Goal: Transaction & Acquisition: Download file/media

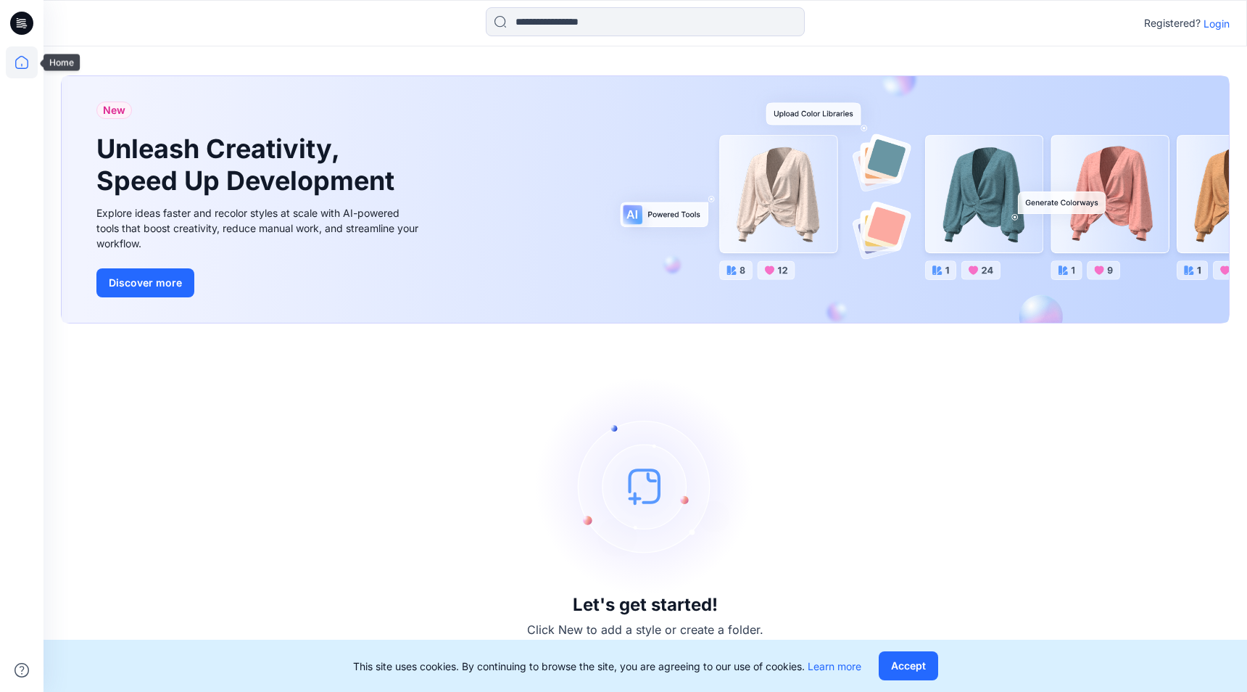
click at [21, 51] on icon at bounding box center [22, 62] width 32 height 32
click at [15, 67] on icon at bounding box center [22, 62] width 32 height 32
click at [21, 26] on icon at bounding box center [20, 26] width 7 height 1
click at [30, 72] on icon at bounding box center [22, 62] width 32 height 32
click at [1220, 27] on p "Login" at bounding box center [1217, 23] width 26 height 15
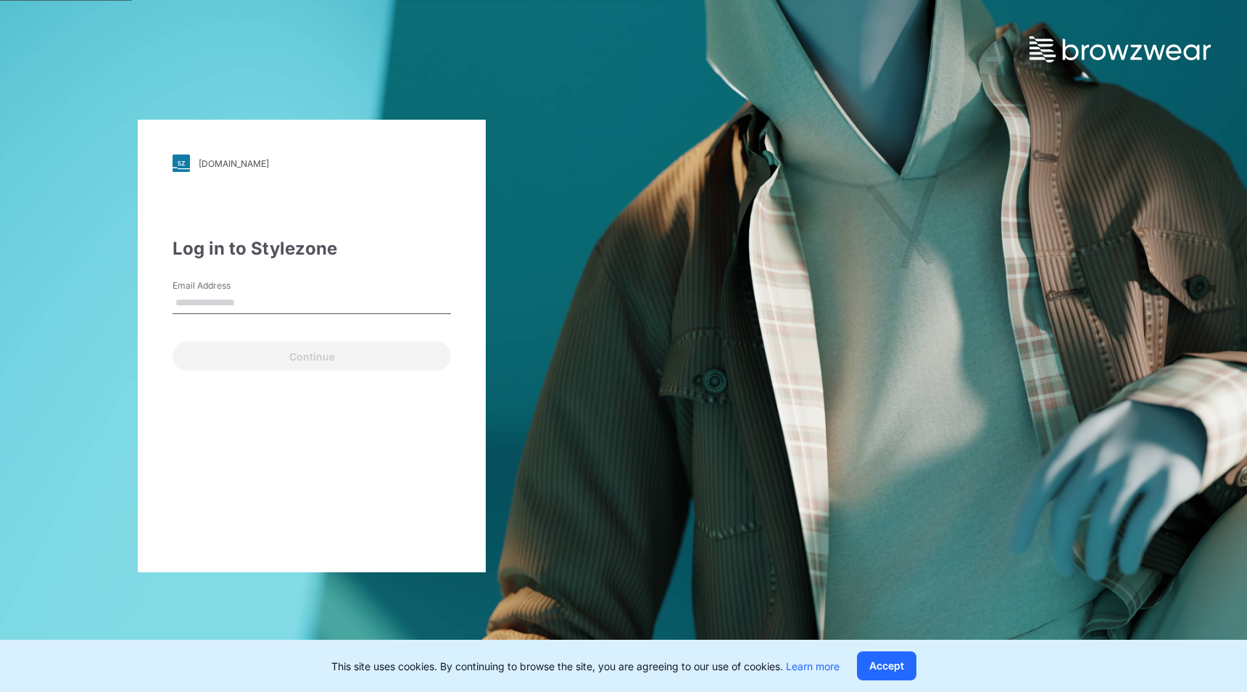
click at [262, 308] on input "Email Address" at bounding box center [312, 303] width 278 height 22
type input "**********"
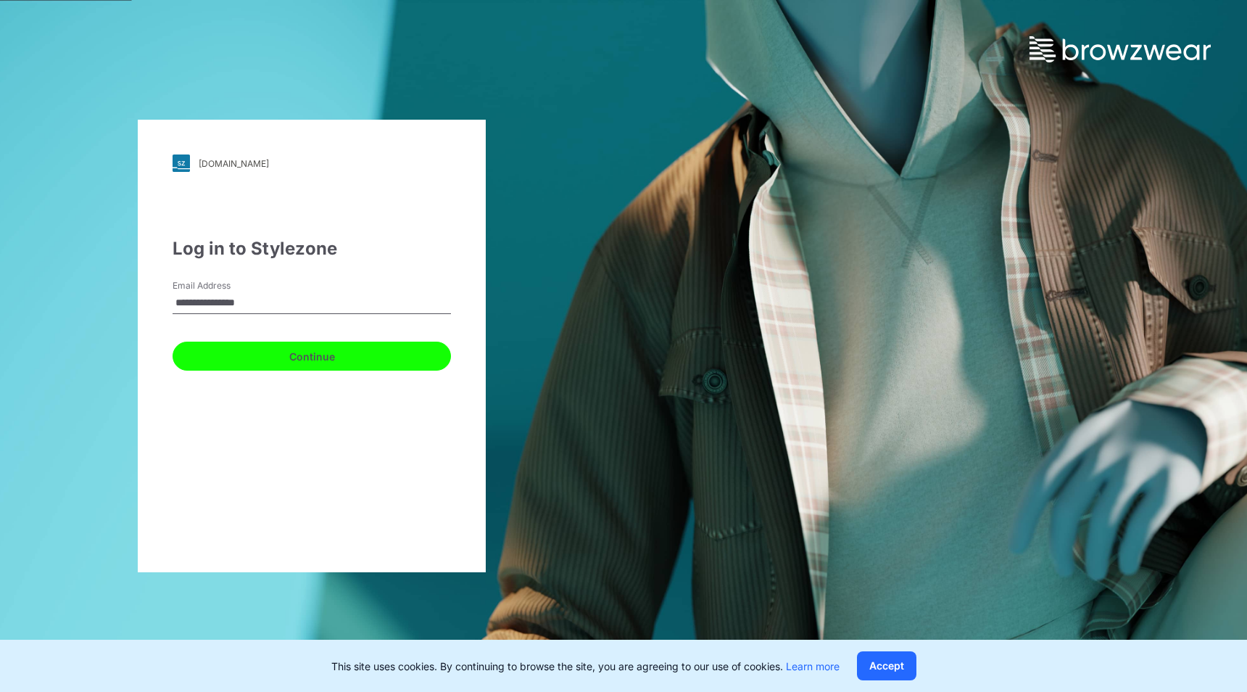
click at [264, 366] on button "Continue" at bounding box center [312, 356] width 278 height 29
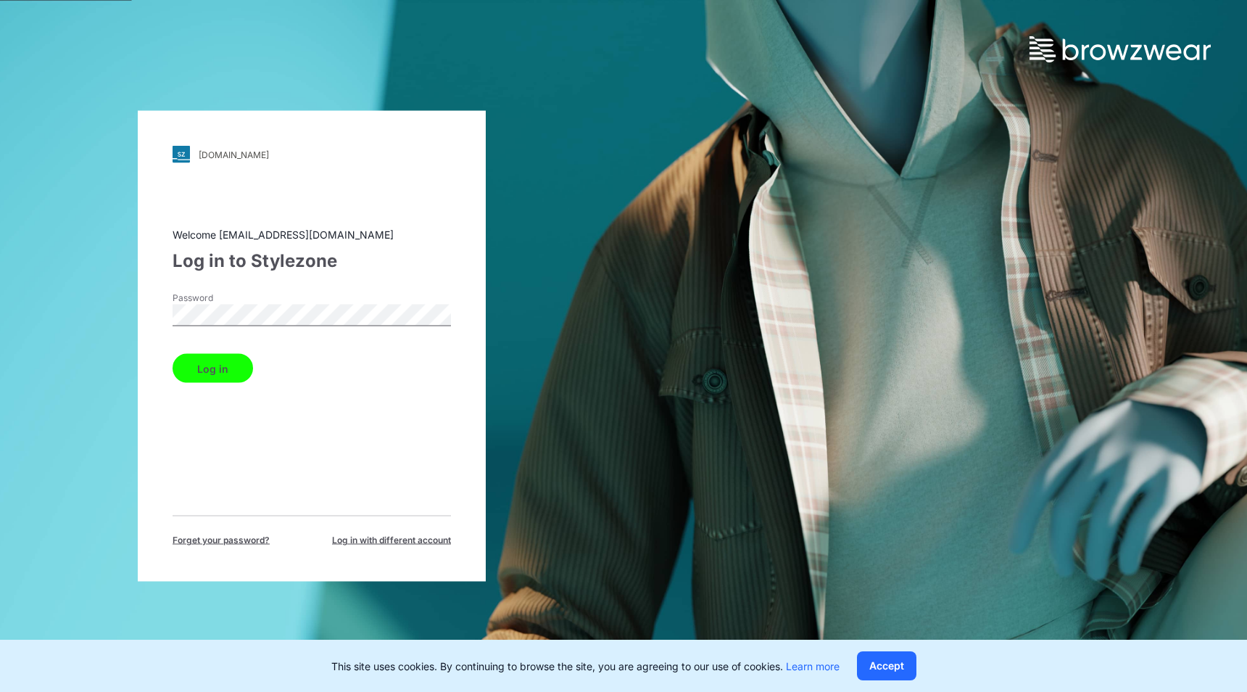
click at [246, 371] on button "Log in" at bounding box center [213, 368] width 80 height 29
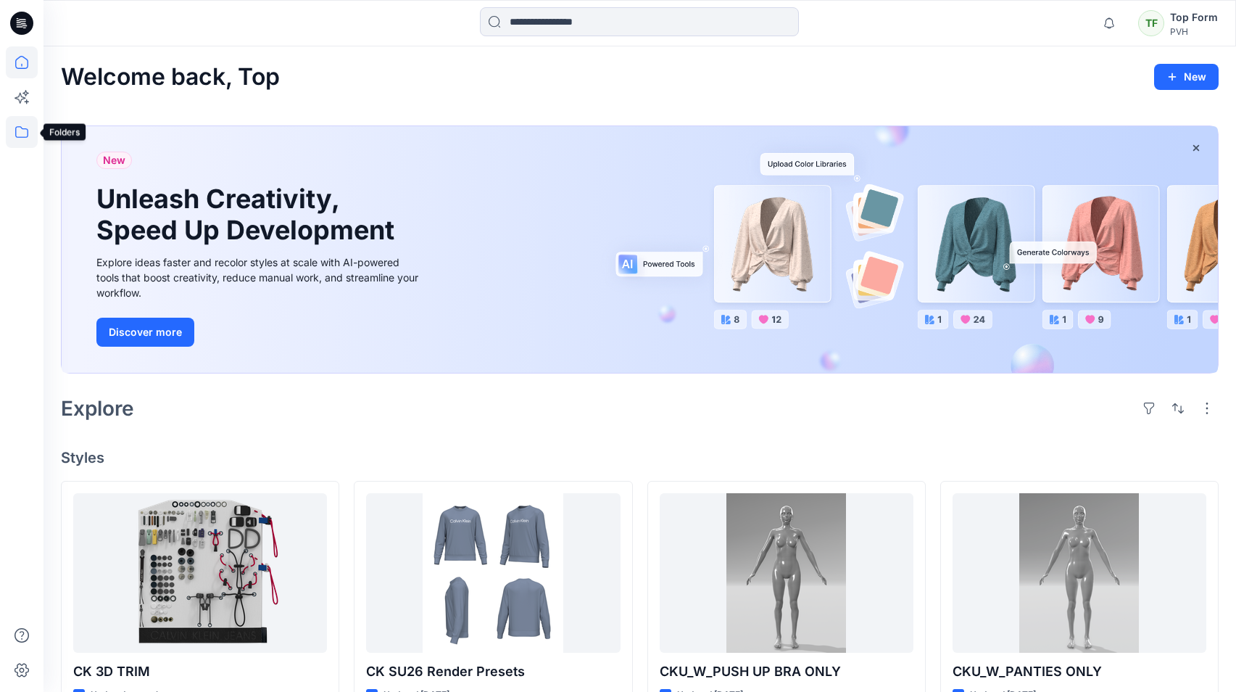
click at [17, 139] on icon at bounding box center [22, 132] width 32 height 32
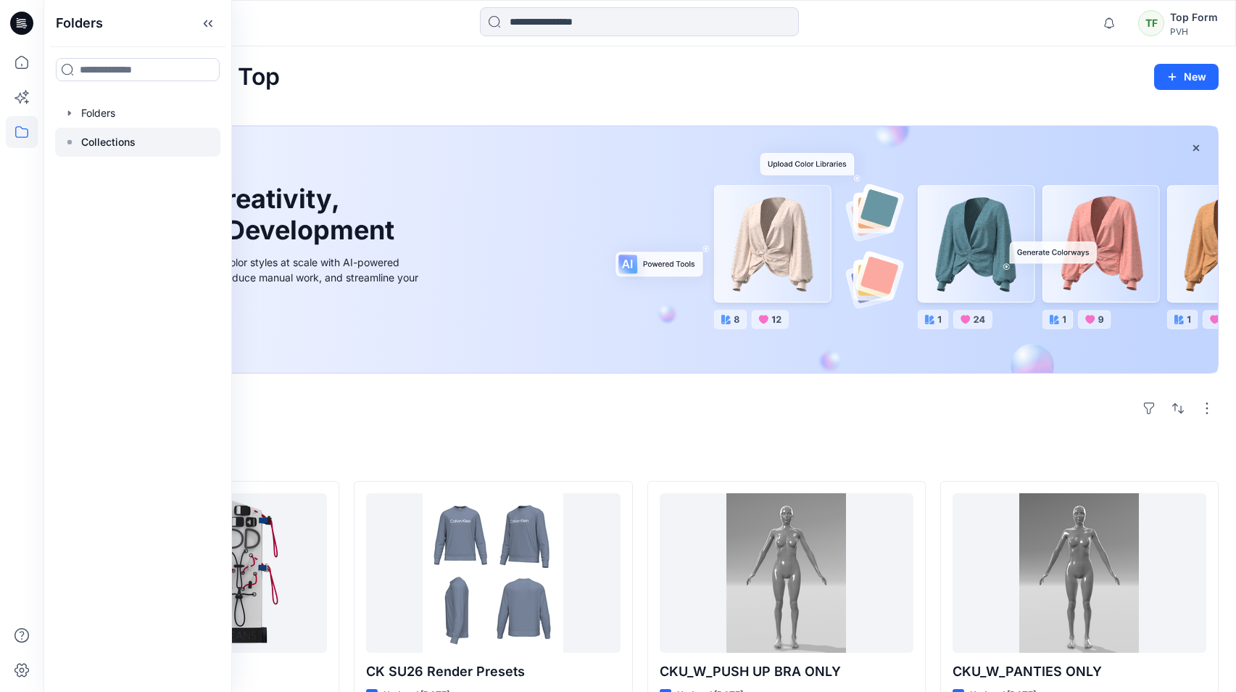
click at [136, 149] on div at bounding box center [137, 142] width 165 height 29
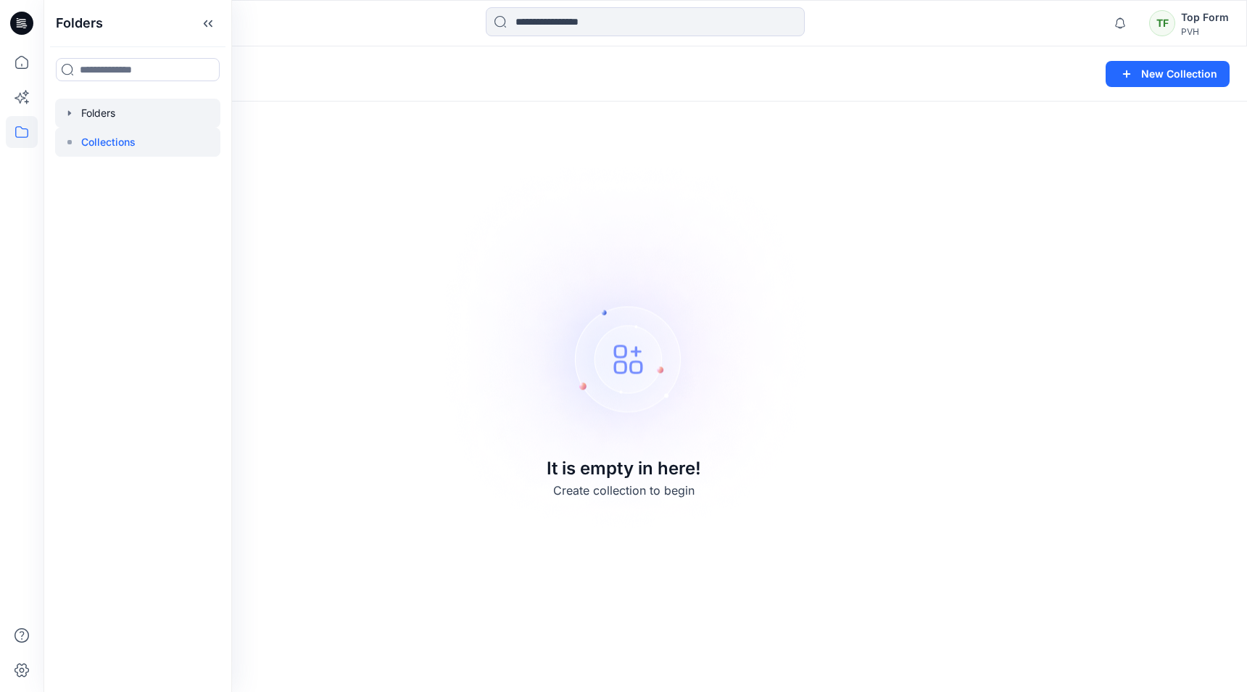
click at [133, 119] on div at bounding box center [137, 113] width 165 height 29
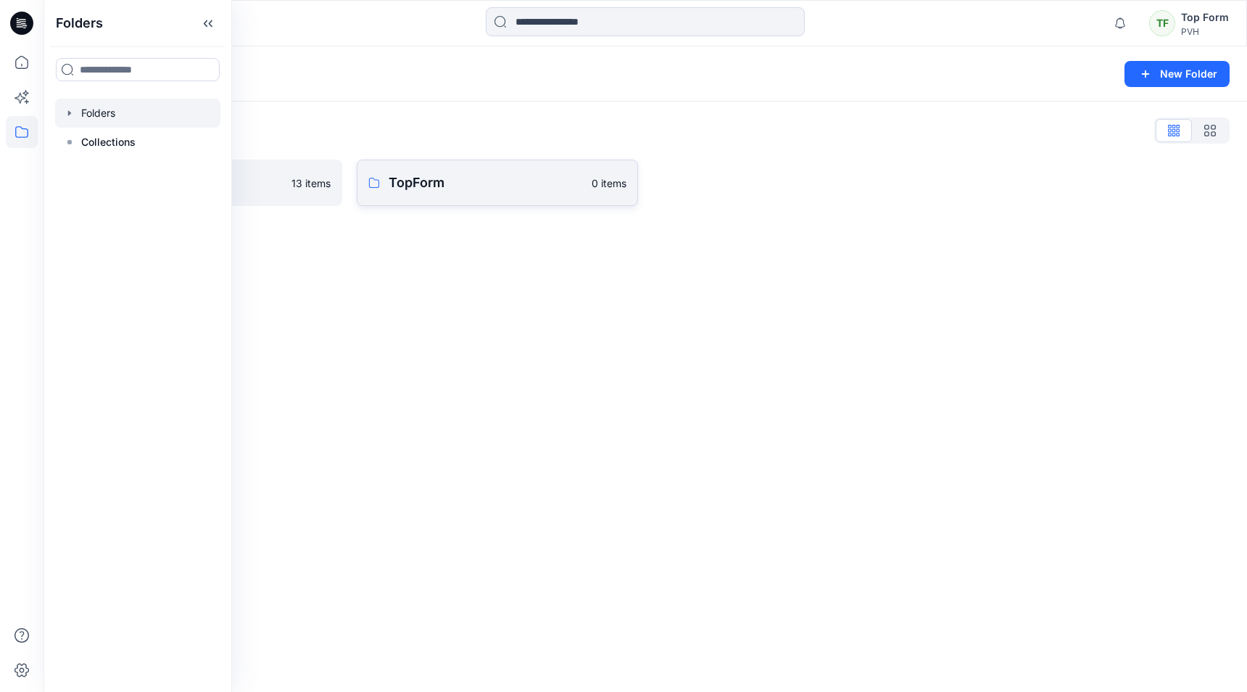
click at [411, 195] on link "TopForm 0 items" at bounding box center [497, 183] width 281 height 46
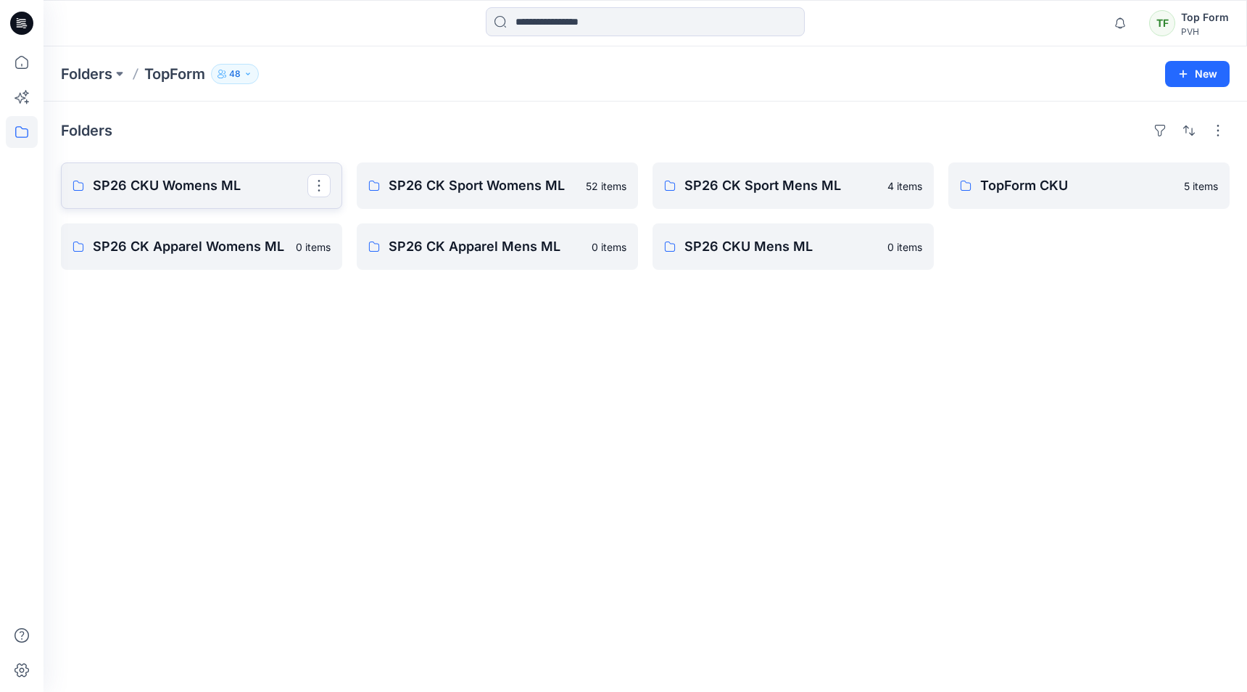
click at [221, 205] on link "SP26 CKU Womens ML" at bounding box center [201, 185] width 281 height 46
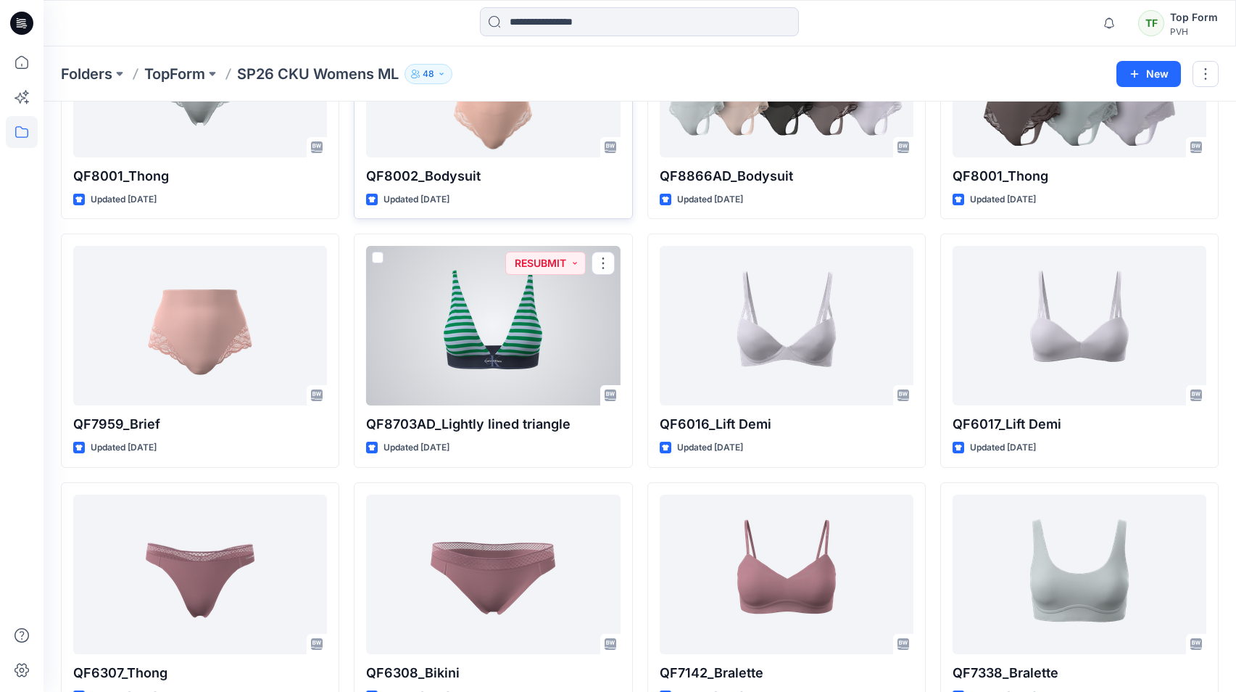
scroll to position [996, 0]
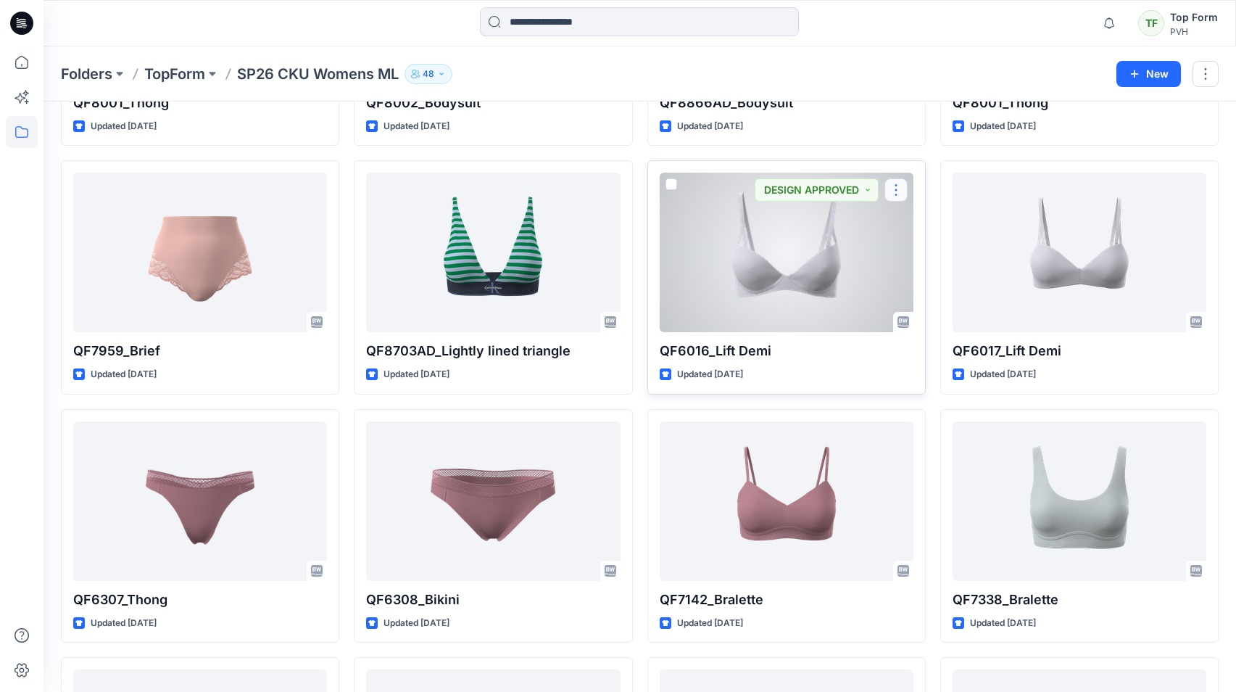
click at [899, 194] on button "button" at bounding box center [896, 189] width 23 height 23
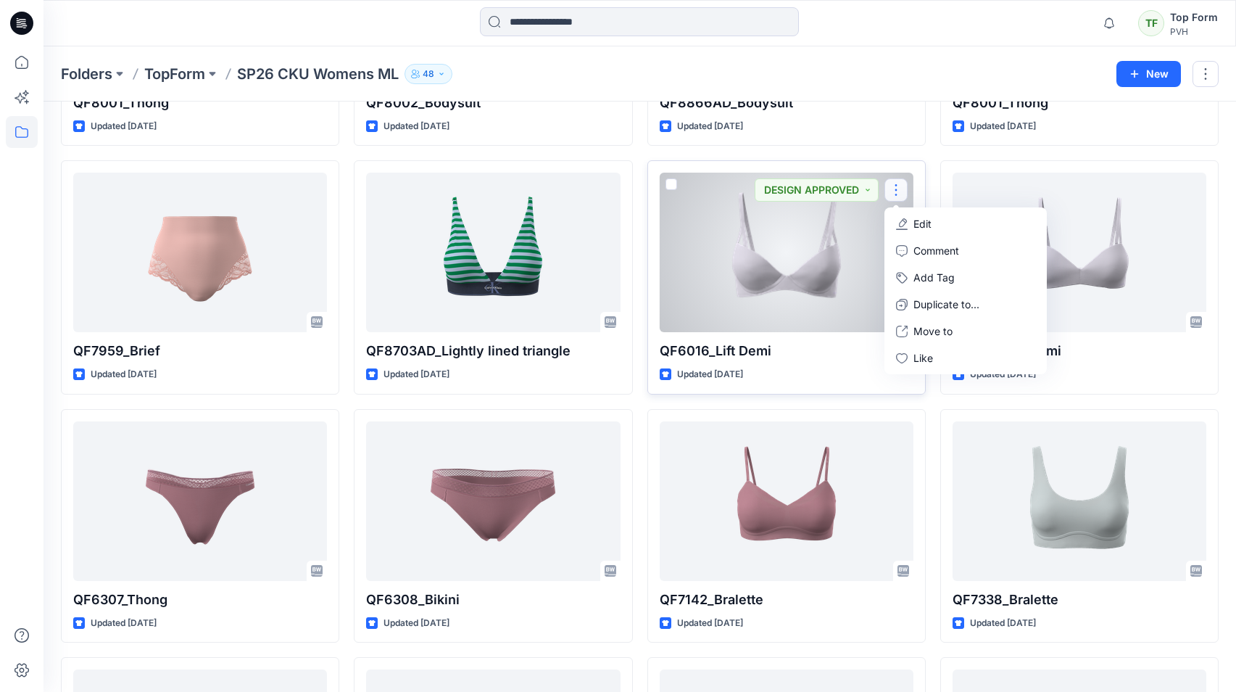
click at [844, 336] on div "QF6016_Lift [PERSON_NAME] Updated [DATE] DESIGN APPROVED Edit Comment Add Tag D…" at bounding box center [787, 277] width 278 height 234
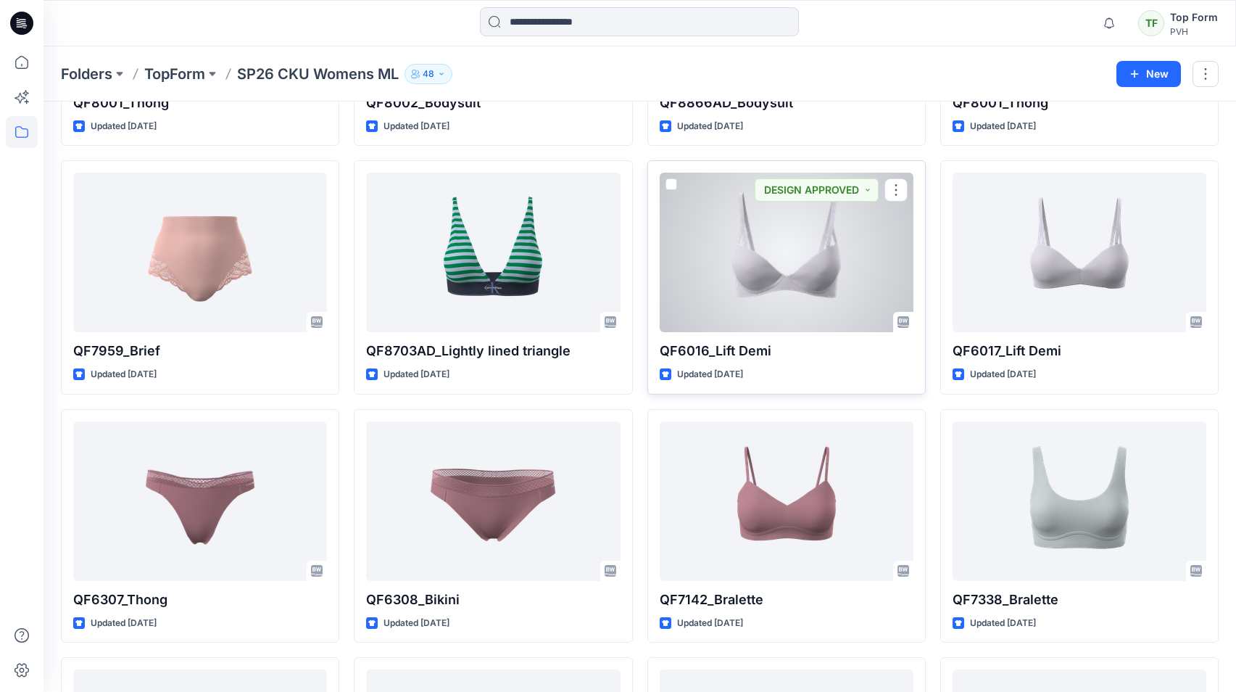
click at [822, 289] on div at bounding box center [787, 253] width 254 height 160
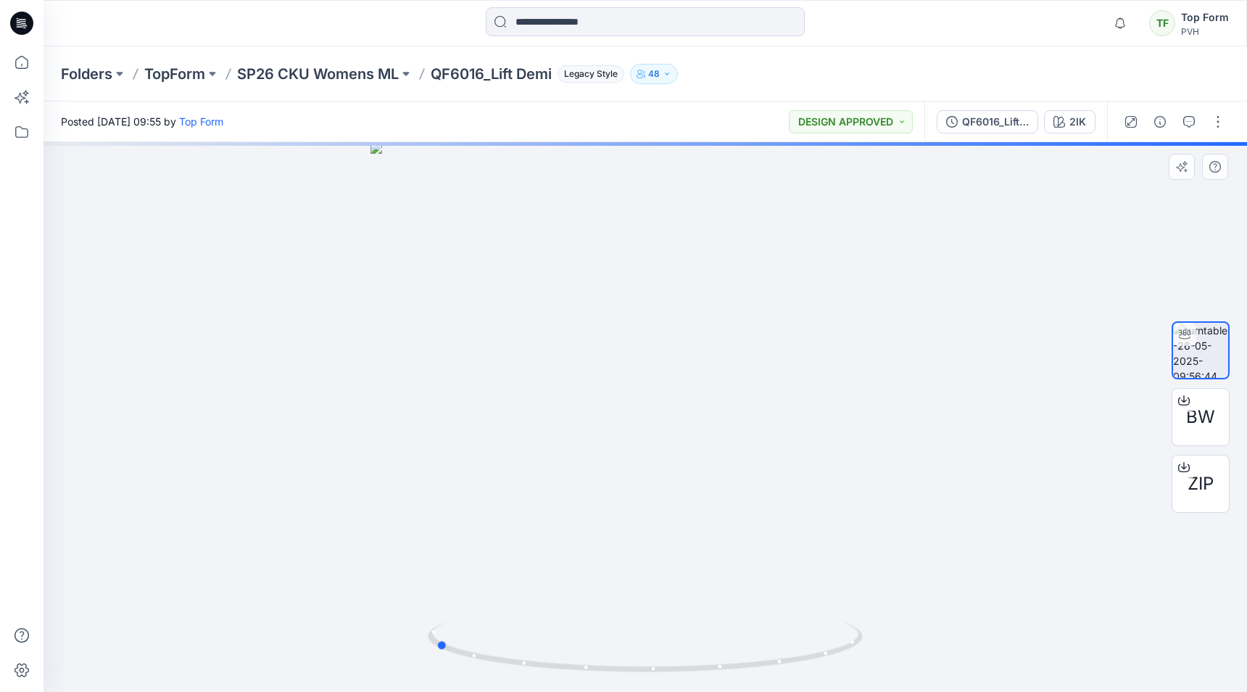
drag, startPoint x: 805, startPoint y: 460, endPoint x: 595, endPoint y: 501, distance: 214.3
click at [595, 501] on div at bounding box center [646, 417] width 1204 height 550
drag, startPoint x: 556, startPoint y: 583, endPoint x: 888, endPoint y: 569, distance: 332.4
click at [888, 569] on img at bounding box center [645, 382] width 660 height 619
drag, startPoint x: 514, startPoint y: 519, endPoint x: 835, endPoint y: 519, distance: 321.2
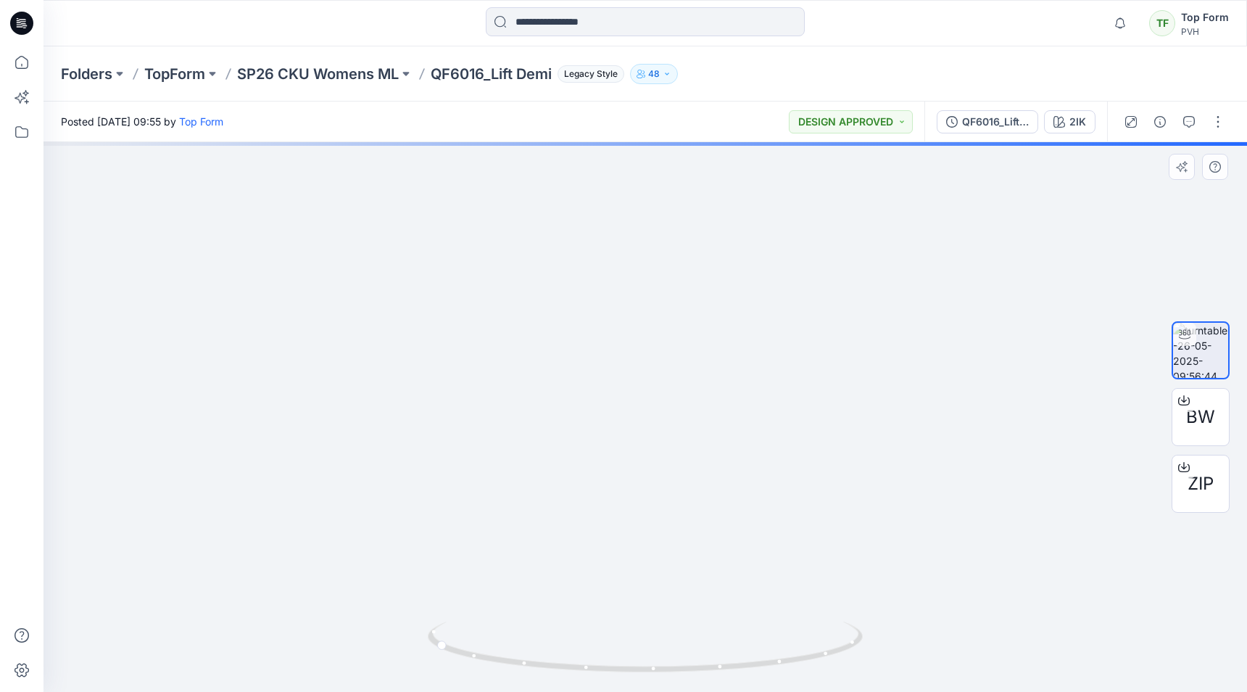
click at [846, 520] on img at bounding box center [645, 382] width 660 height 619
drag, startPoint x: 807, startPoint y: 513, endPoint x: 453, endPoint y: 503, distance: 354.8
click at [463, 505] on img at bounding box center [645, 378] width 660 height 627
drag, startPoint x: 426, startPoint y: 462, endPoint x: 585, endPoint y: 468, distance: 159.6
click at [582, 463] on img at bounding box center [645, 378] width 660 height 627
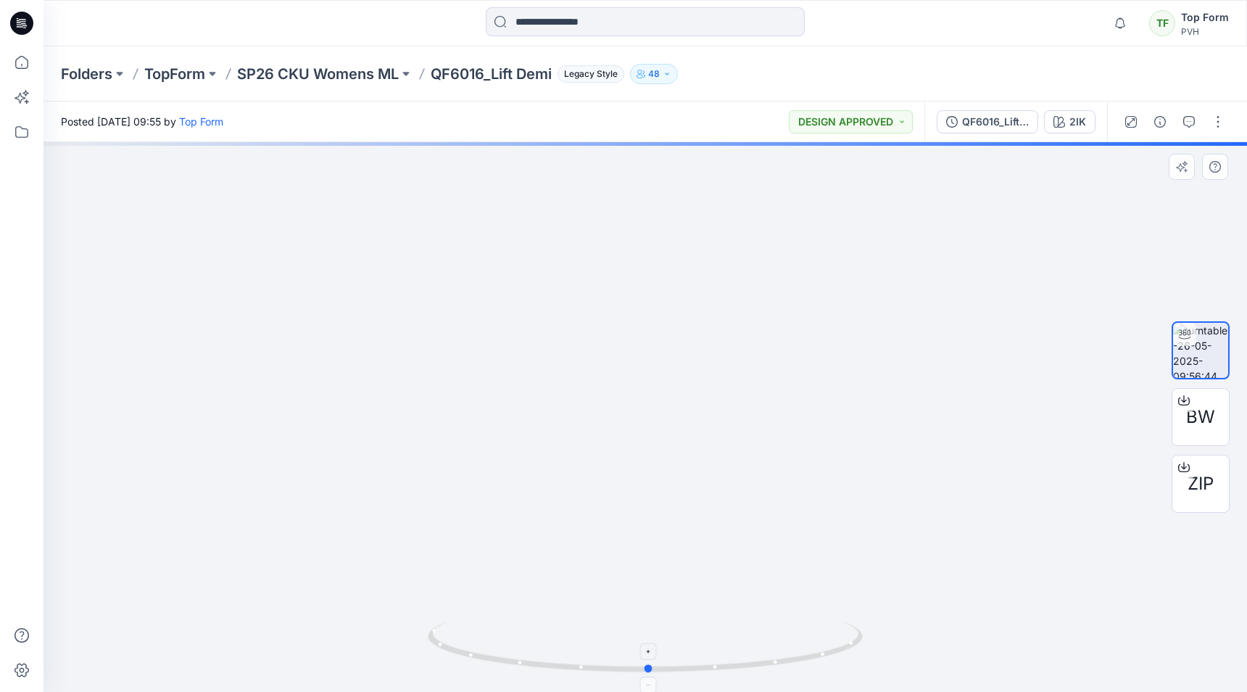
drag, startPoint x: 505, startPoint y: 666, endPoint x: 719, endPoint y: 664, distance: 213.9
click at [719, 664] on icon at bounding box center [647, 648] width 439 height 54
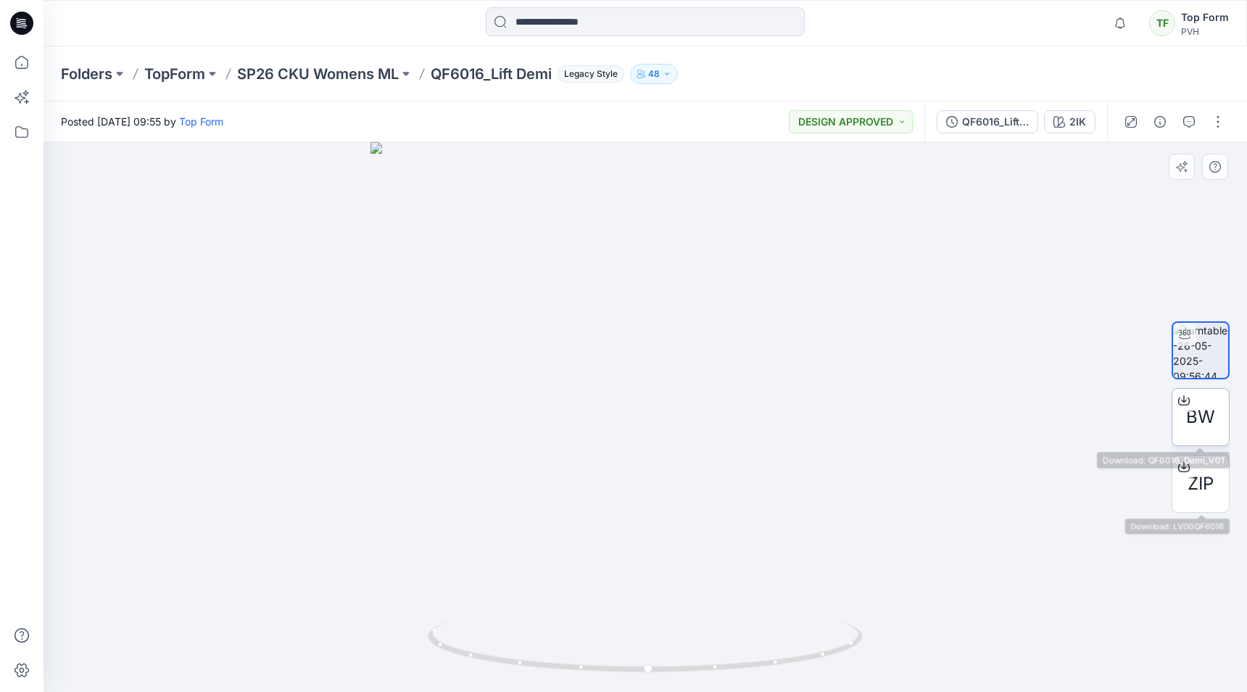
click at [1194, 423] on span "BW" at bounding box center [1200, 417] width 29 height 26
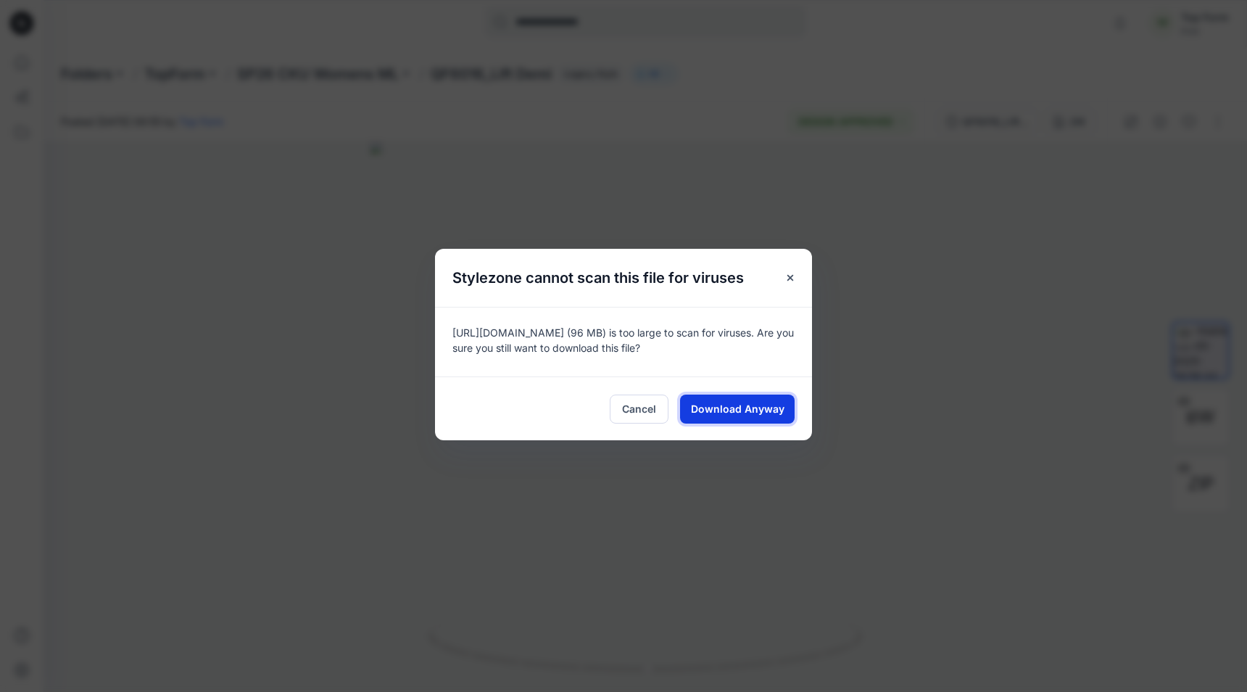
click at [725, 411] on span "Download Anyway" at bounding box center [738, 408] width 94 height 15
